Goal: Navigation & Orientation: Understand site structure

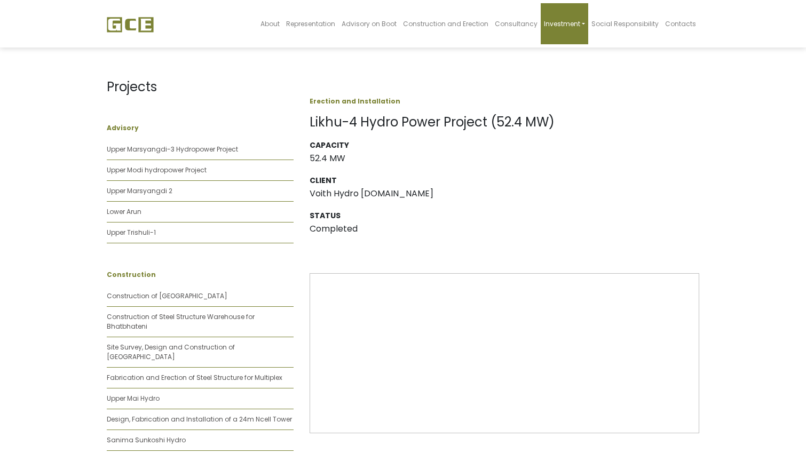
click at [586, 23] on link "Investment" at bounding box center [564, 23] width 47 height 41
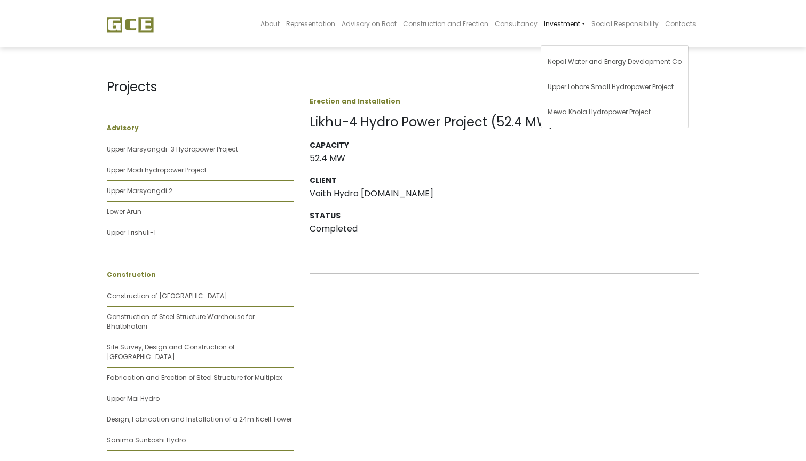
click at [280, 23] on span "About" at bounding box center [269, 23] width 19 height 9
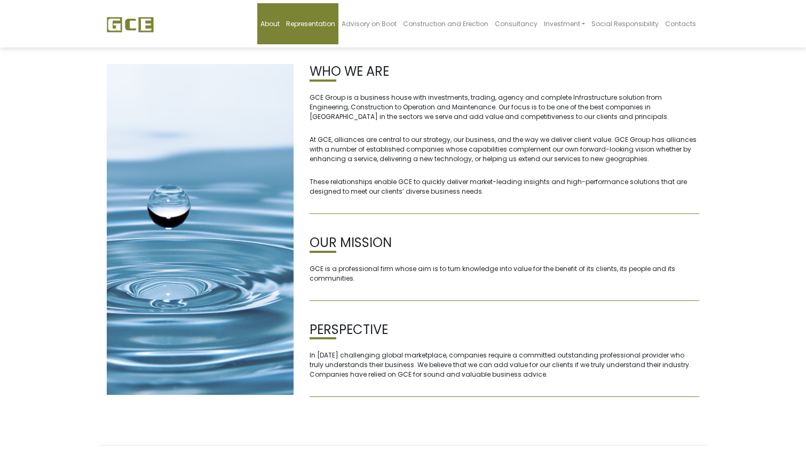
click at [310, 21] on span "Representation" at bounding box center [310, 23] width 49 height 9
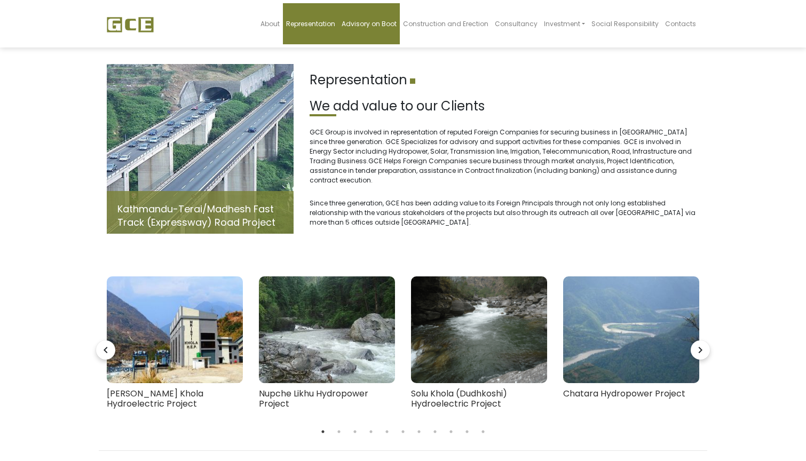
click at [385, 22] on span "Advisory on Boot" at bounding box center [369, 23] width 55 height 9
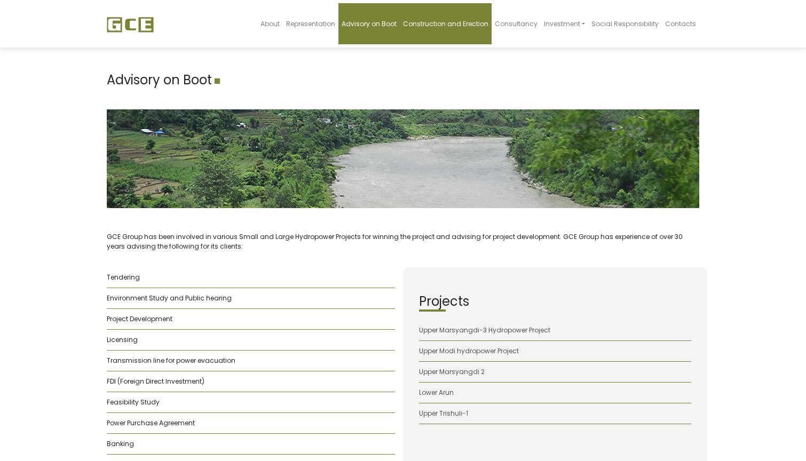
click at [440, 24] on span "Construction and Erection" at bounding box center [445, 23] width 85 height 9
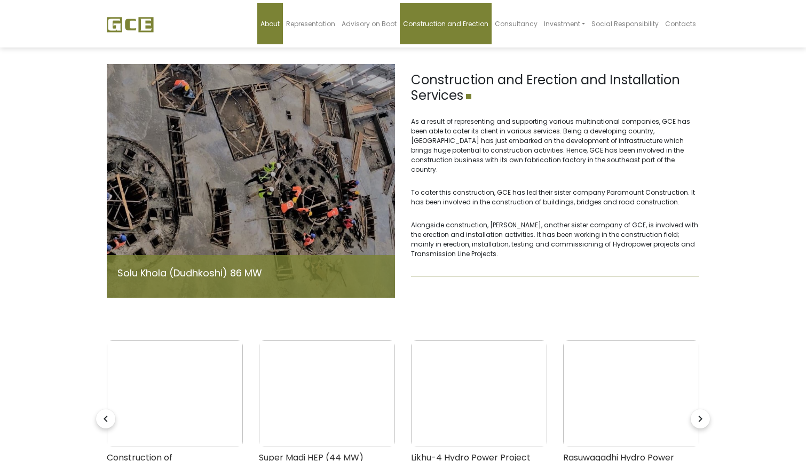
click at [280, 27] on span "About" at bounding box center [269, 23] width 19 height 9
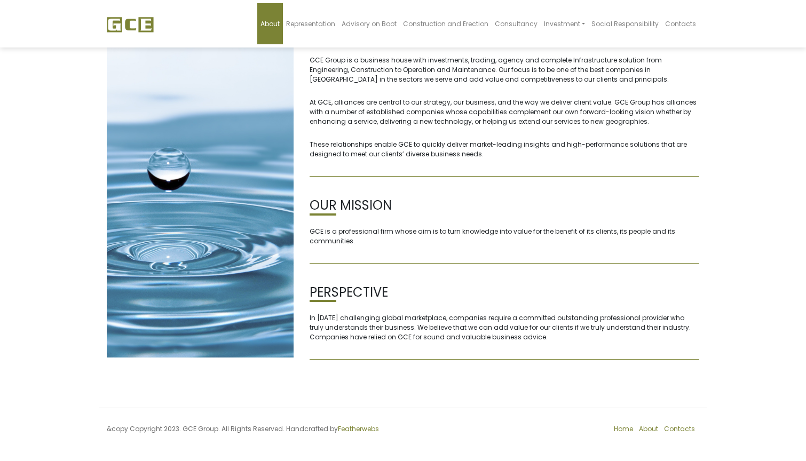
scroll to position [37, 0]
click at [678, 25] on span "Contacts" at bounding box center [680, 23] width 31 height 9
